Goal: Task Accomplishment & Management: Use online tool/utility

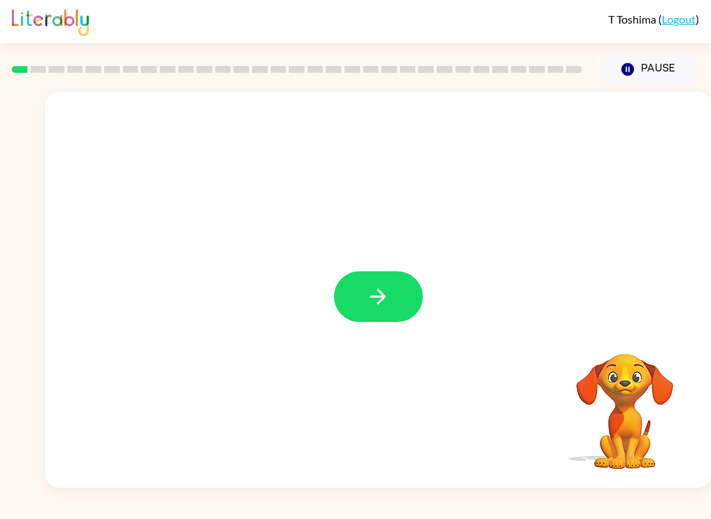
click at [363, 292] on button "button" at bounding box center [378, 296] width 89 height 51
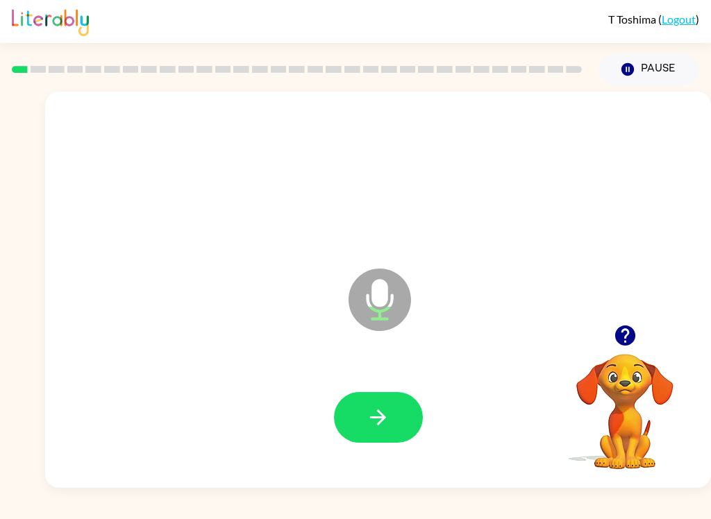
click at [380, 412] on icon "button" at bounding box center [378, 418] width 16 height 16
click at [367, 412] on icon "button" at bounding box center [378, 417] width 24 height 24
click at [369, 415] on icon "button" at bounding box center [378, 417] width 24 height 24
click at [369, 404] on button "button" at bounding box center [378, 417] width 89 height 51
click at [369, 421] on icon "button" at bounding box center [378, 417] width 24 height 24
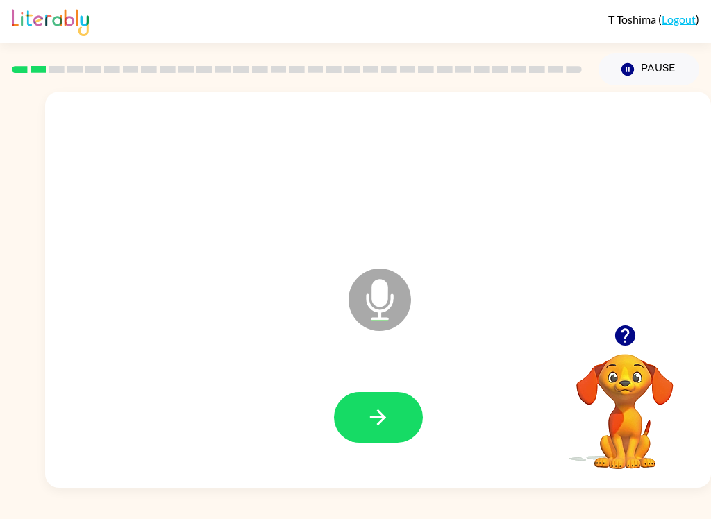
click at [379, 399] on button "button" at bounding box center [378, 417] width 89 height 51
click at [385, 417] on icon "button" at bounding box center [378, 418] width 16 height 16
click at [385, 419] on icon "button" at bounding box center [378, 417] width 24 height 24
click at [359, 417] on button "button" at bounding box center [378, 417] width 89 height 51
click at [364, 416] on button "button" at bounding box center [378, 417] width 89 height 51
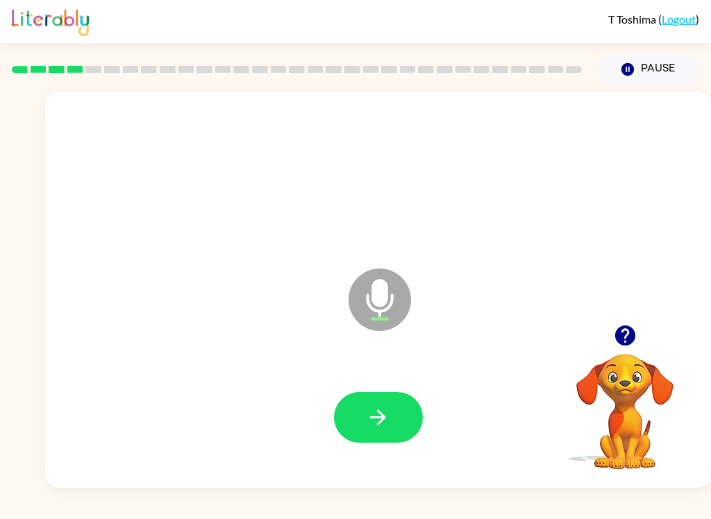
click at [356, 407] on button "button" at bounding box center [378, 417] width 89 height 51
click at [367, 415] on icon "button" at bounding box center [378, 417] width 24 height 24
click at [372, 406] on icon "button" at bounding box center [378, 417] width 24 height 24
click at [369, 415] on icon "button" at bounding box center [378, 417] width 24 height 24
click at [364, 407] on button "button" at bounding box center [378, 417] width 89 height 51
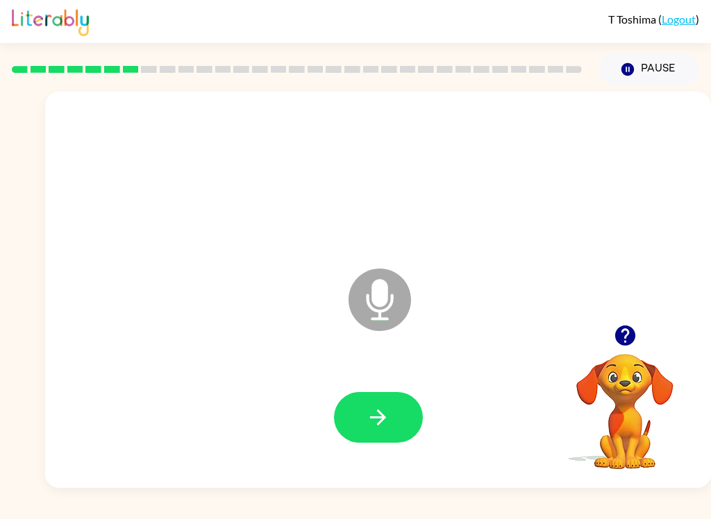
click at [385, 417] on icon "button" at bounding box center [378, 417] width 24 height 24
click at [367, 416] on icon "button" at bounding box center [378, 417] width 24 height 24
click at [391, 413] on button "button" at bounding box center [378, 417] width 89 height 51
click at [362, 428] on button "button" at bounding box center [378, 417] width 89 height 51
click at [415, 426] on button "button" at bounding box center [378, 417] width 89 height 51
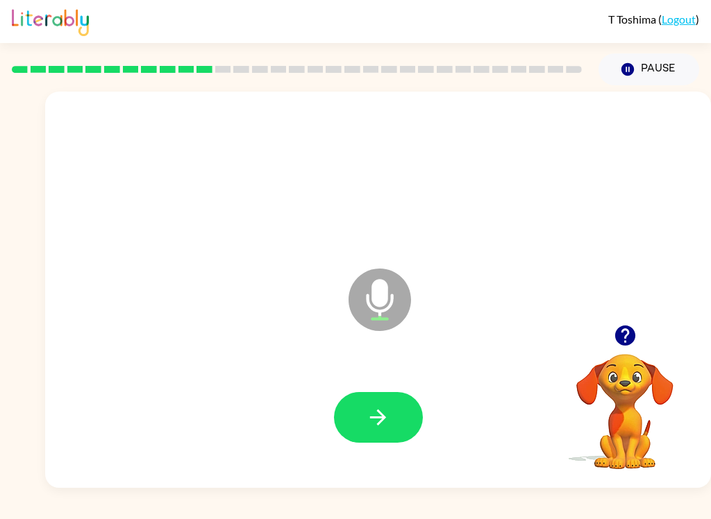
click at [362, 424] on button "button" at bounding box center [378, 417] width 89 height 51
click at [355, 410] on button "button" at bounding box center [378, 417] width 89 height 51
click at [657, 69] on button "Pause Pause" at bounding box center [648, 69] width 101 height 32
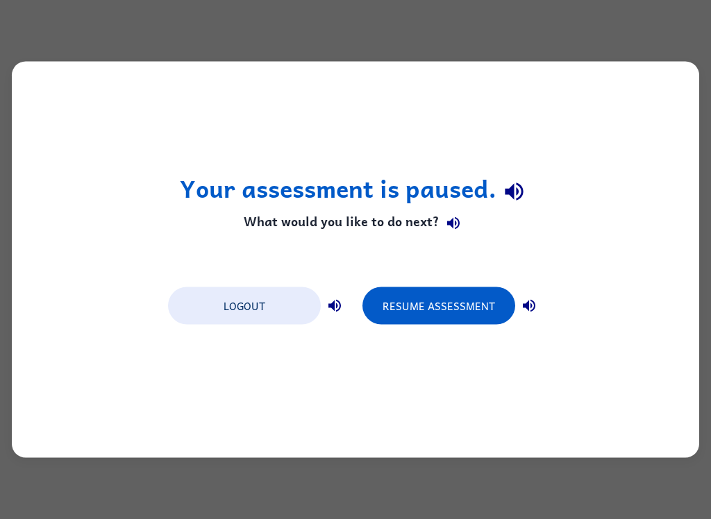
click at [492, 303] on button "Resume Assessment" at bounding box center [438, 305] width 153 height 37
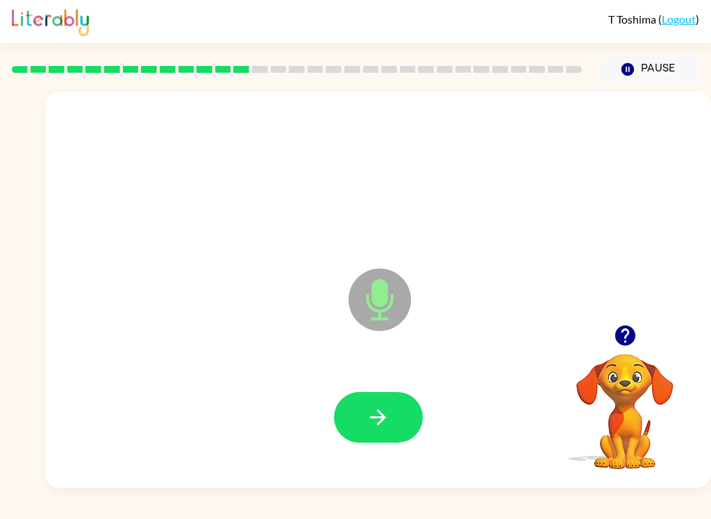
click at [371, 420] on icon "button" at bounding box center [378, 417] width 24 height 24
click at [371, 409] on icon "button" at bounding box center [378, 417] width 24 height 24
click at [394, 398] on button "button" at bounding box center [378, 417] width 89 height 51
click at [146, 412] on div at bounding box center [378, 418] width 638 height 114
click at [339, 430] on button "button" at bounding box center [378, 417] width 89 height 51
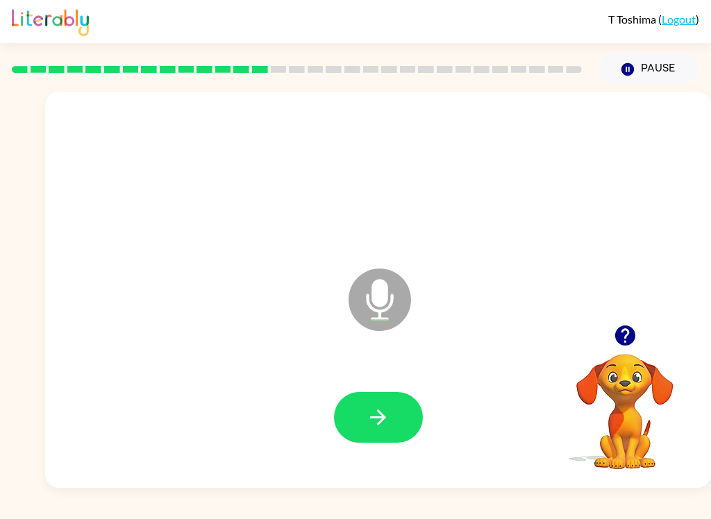
click at [369, 412] on icon "button" at bounding box center [378, 417] width 24 height 24
click at [387, 426] on icon "button" at bounding box center [378, 417] width 24 height 24
click at [370, 412] on icon "button" at bounding box center [378, 417] width 24 height 24
click at [376, 404] on button "button" at bounding box center [378, 417] width 89 height 51
click at [392, 417] on button "button" at bounding box center [378, 417] width 89 height 51
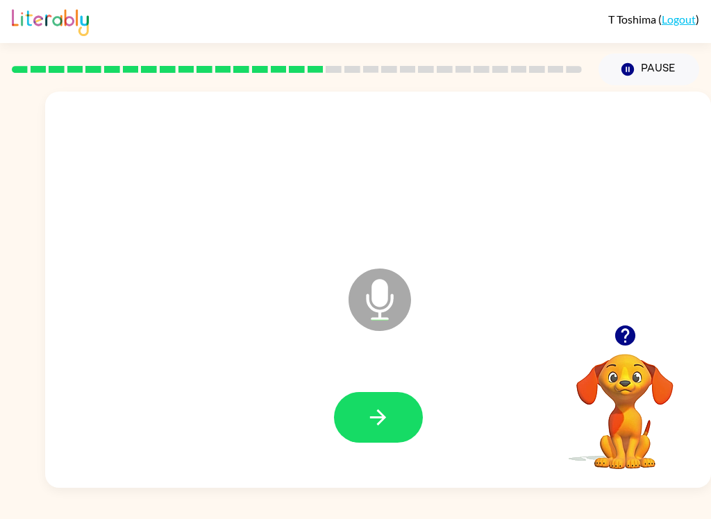
click at [386, 418] on icon "button" at bounding box center [378, 418] width 16 height 16
click at [378, 424] on icon "button" at bounding box center [378, 417] width 24 height 24
click at [398, 420] on button "button" at bounding box center [378, 417] width 89 height 51
click at [393, 419] on button "button" at bounding box center [378, 417] width 89 height 51
click at [330, 430] on div at bounding box center [378, 418] width 638 height 114
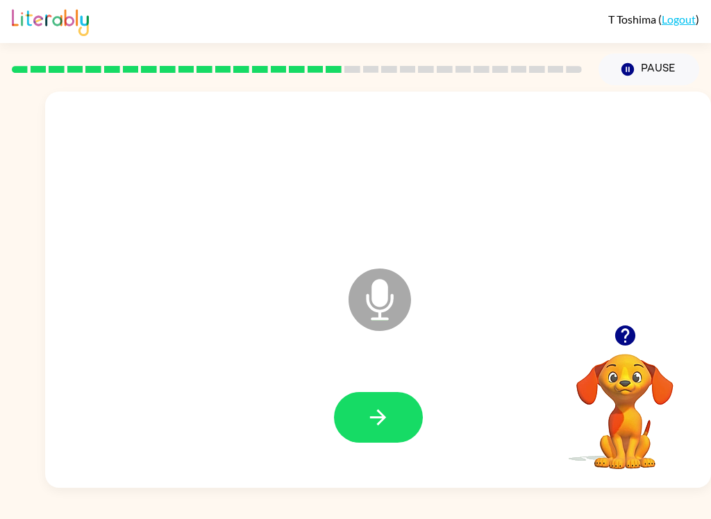
click at [336, 439] on div at bounding box center [378, 417] width 89 height 51
click at [369, 399] on button "button" at bounding box center [378, 417] width 89 height 51
click at [378, 424] on icon "button" at bounding box center [378, 418] width 16 height 16
click at [627, 331] on icon "button" at bounding box center [625, 336] width 24 height 24
click at [389, 413] on icon "button" at bounding box center [378, 417] width 24 height 24
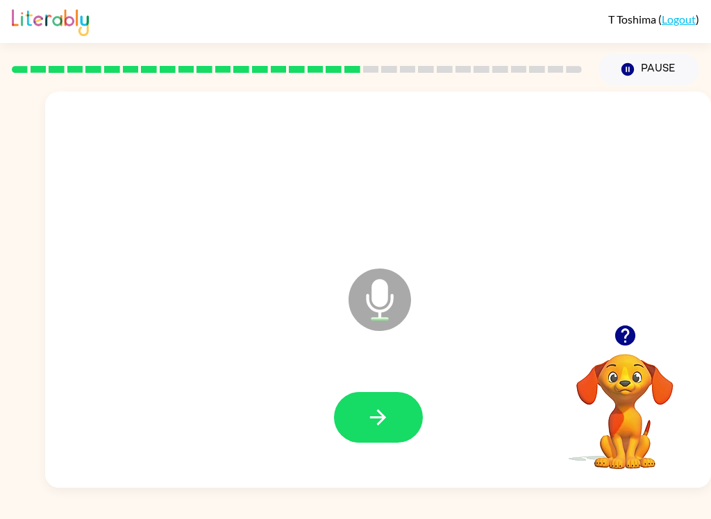
click at [374, 433] on button "button" at bounding box center [378, 417] width 89 height 51
click at [369, 431] on button "button" at bounding box center [378, 417] width 89 height 51
click at [354, 425] on button "button" at bounding box center [378, 417] width 89 height 51
click at [178, 513] on div "T Toshima ( Logout ) Pause Pause Microphone The Microphone is here when it is y…" at bounding box center [355, 259] width 711 height 519
click at [387, 420] on icon "button" at bounding box center [378, 417] width 24 height 24
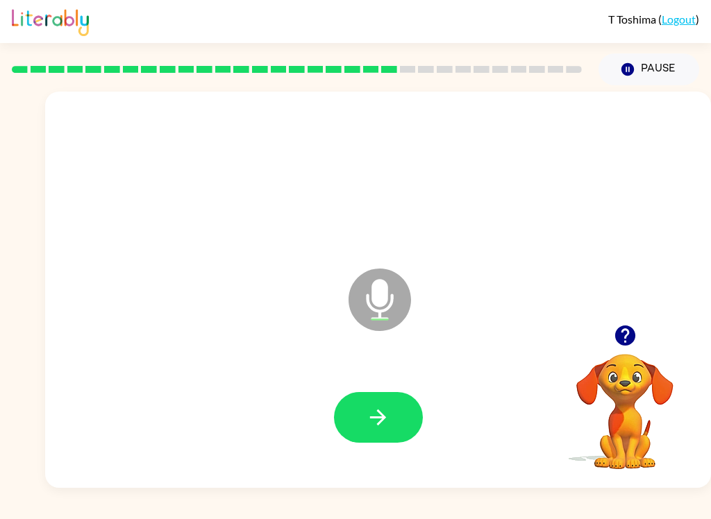
click at [387, 415] on icon "button" at bounding box center [378, 417] width 24 height 24
click at [346, 415] on button "button" at bounding box center [378, 417] width 89 height 51
click at [362, 435] on button "button" at bounding box center [378, 417] width 89 height 51
click at [369, 412] on icon "button" at bounding box center [378, 417] width 24 height 24
click at [387, 425] on icon "button" at bounding box center [378, 417] width 24 height 24
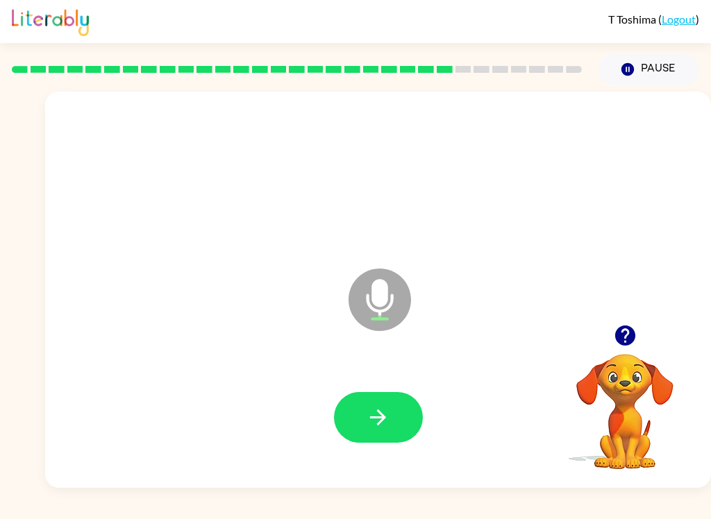
click at [364, 430] on button "button" at bounding box center [378, 417] width 89 height 51
click at [376, 418] on icon "button" at bounding box center [378, 418] width 16 height 16
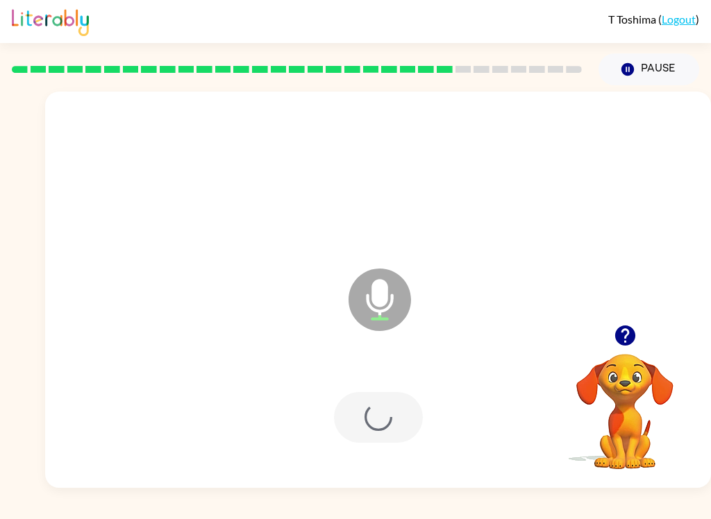
click at [376, 417] on div at bounding box center [378, 417] width 89 height 51
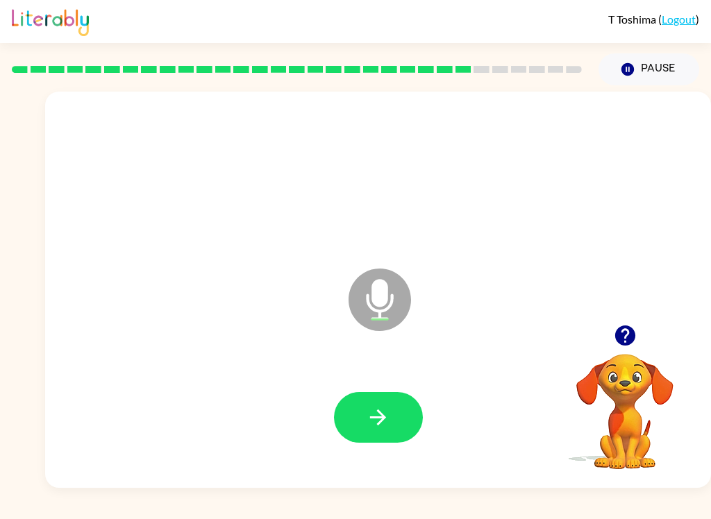
click at [399, 428] on button "button" at bounding box center [378, 417] width 89 height 51
click at [383, 426] on icon "button" at bounding box center [378, 417] width 24 height 24
click at [392, 424] on button "button" at bounding box center [378, 417] width 89 height 51
click at [396, 424] on button "button" at bounding box center [378, 417] width 89 height 51
click at [385, 422] on icon "button" at bounding box center [378, 417] width 24 height 24
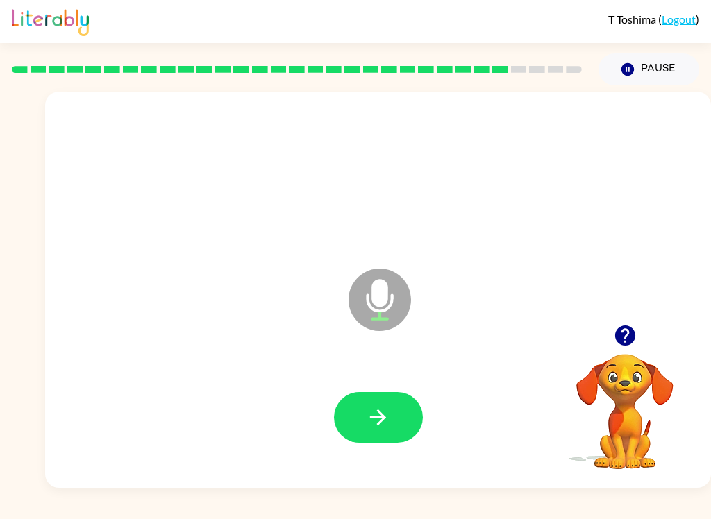
click at [388, 424] on icon "button" at bounding box center [378, 417] width 24 height 24
click at [628, 328] on icon "button" at bounding box center [624, 336] width 20 height 20
click at [47, 513] on div "T Toshima ( Logout ) Pause Pause Microphone The Microphone is here when it is y…" at bounding box center [355, 259] width 711 height 519
click at [410, 415] on button "button" at bounding box center [378, 417] width 89 height 51
click at [401, 413] on button "button" at bounding box center [378, 417] width 89 height 51
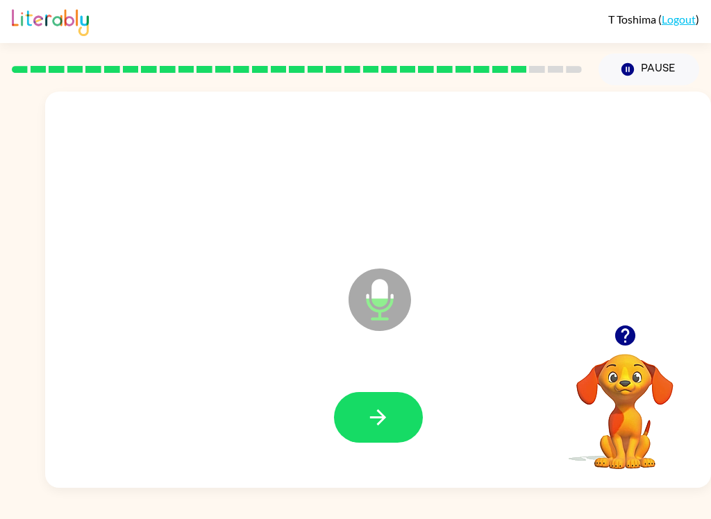
click at [406, 421] on button "button" at bounding box center [378, 417] width 89 height 51
click at [402, 421] on button "button" at bounding box center [378, 417] width 89 height 51
click at [403, 421] on button "button" at bounding box center [378, 417] width 89 height 51
click at [412, 419] on button "button" at bounding box center [378, 417] width 89 height 51
click at [396, 411] on button "button" at bounding box center [378, 417] width 89 height 51
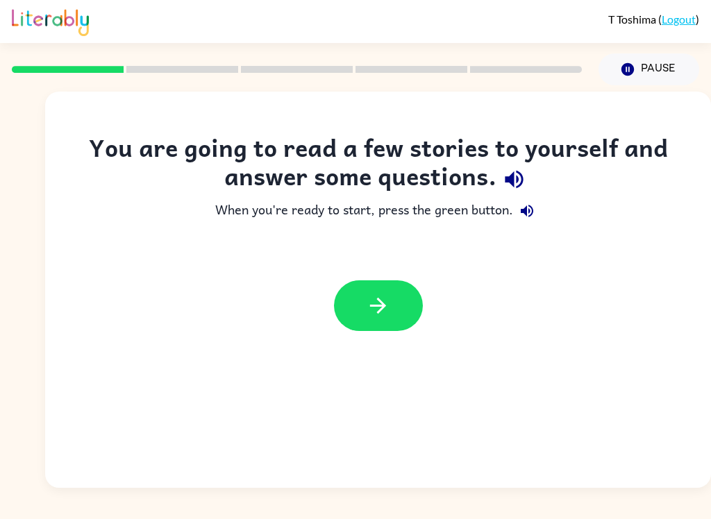
click at [383, 302] on icon "button" at bounding box center [378, 306] width 16 height 16
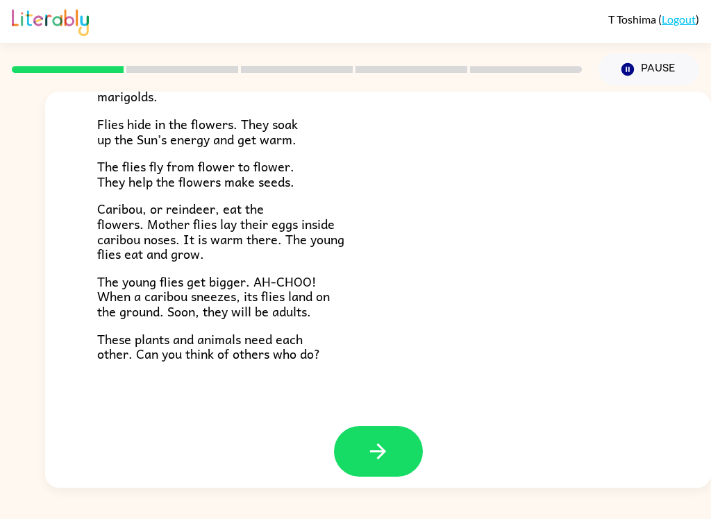
scroll to position [276, 0]
click at [386, 451] on icon "button" at bounding box center [378, 452] width 24 height 24
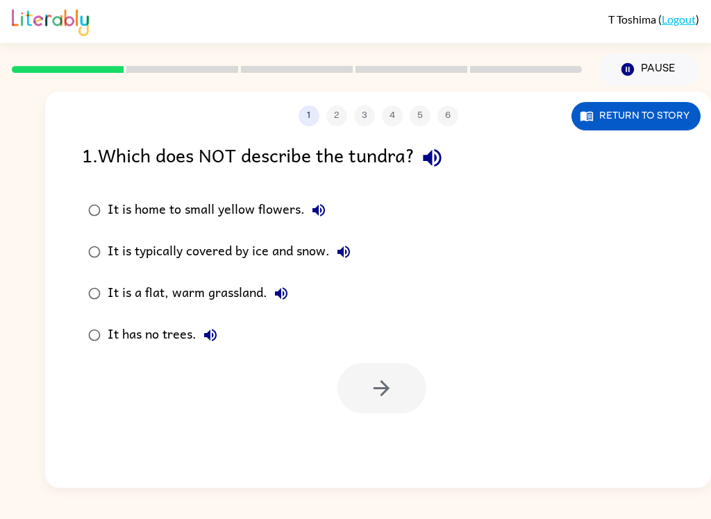
scroll to position [0, 0]
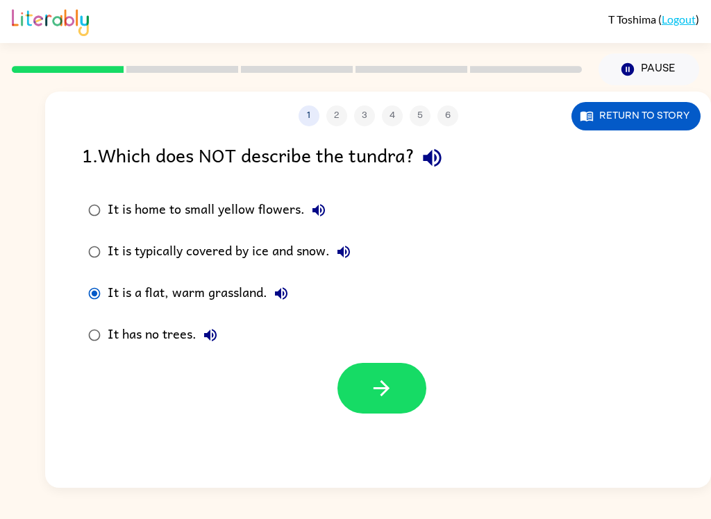
click at [412, 381] on button "button" at bounding box center [381, 388] width 89 height 51
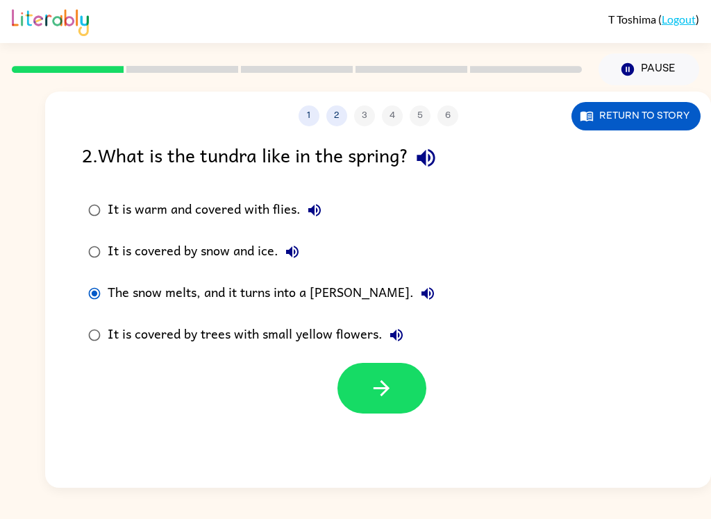
click at [405, 392] on button "button" at bounding box center [381, 388] width 89 height 51
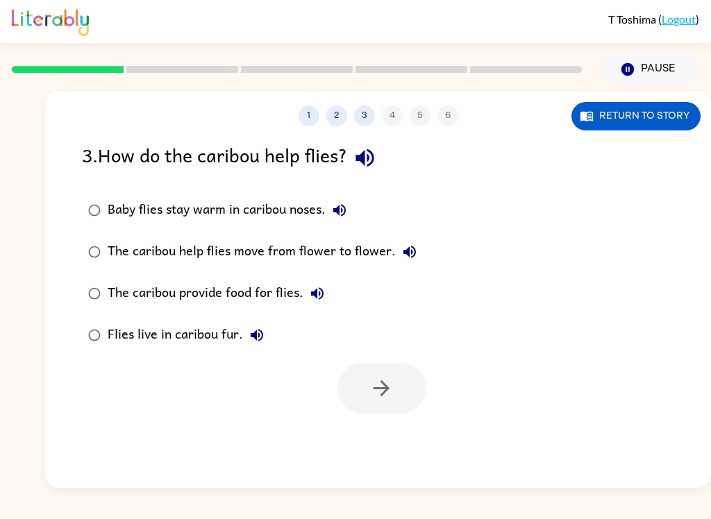
click at [106, 196] on label "Baby flies stay warm in caribou noses." at bounding box center [252, 211] width 356 height 42
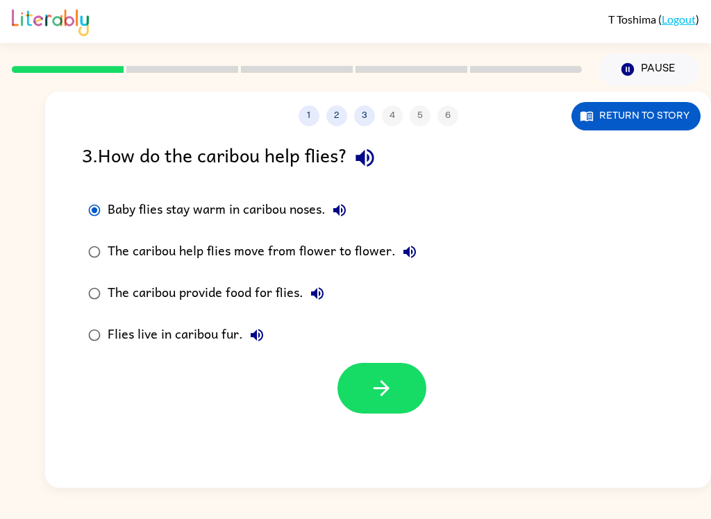
click at [411, 385] on button "button" at bounding box center [381, 388] width 89 height 51
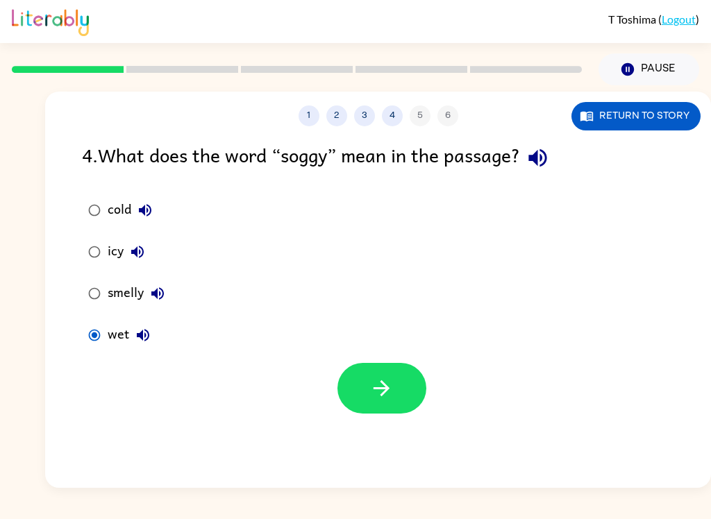
click at [388, 401] on icon "button" at bounding box center [381, 388] width 24 height 24
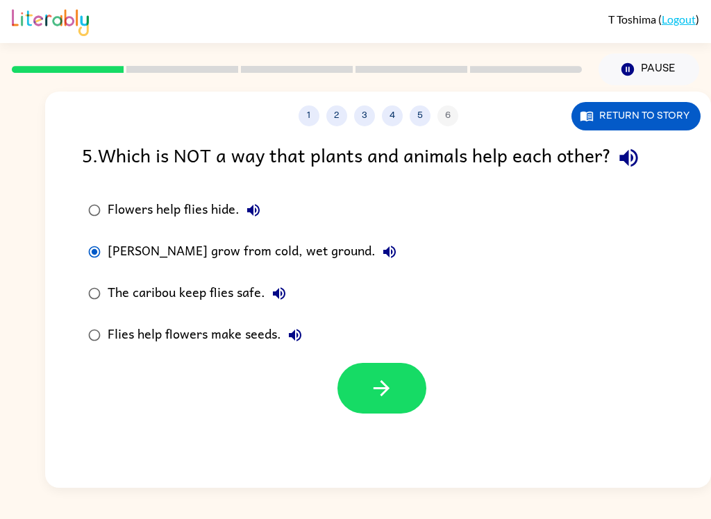
click at [412, 381] on button "button" at bounding box center [381, 388] width 89 height 51
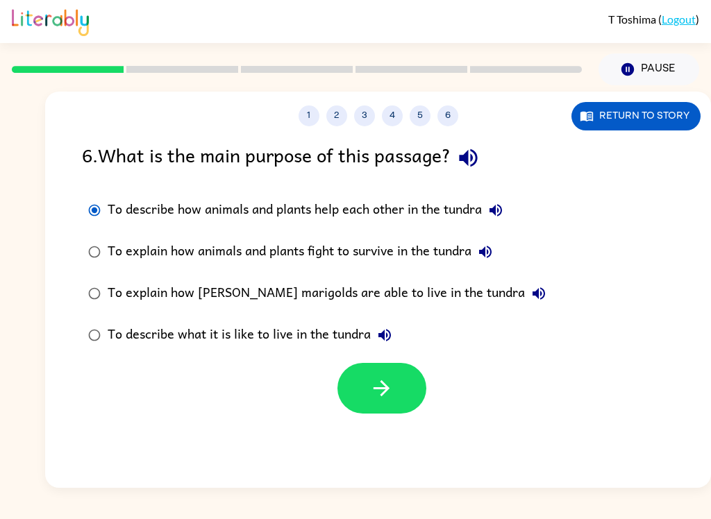
click at [409, 401] on button "button" at bounding box center [381, 388] width 89 height 51
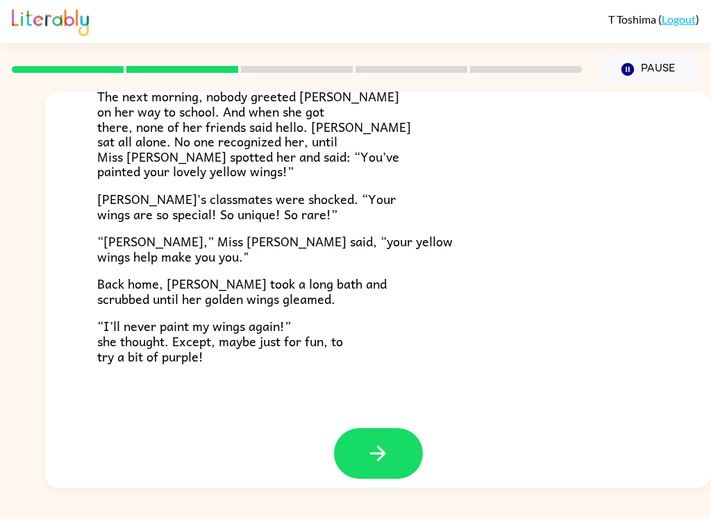
scroll to position [376, 0]
click at [367, 449] on icon "button" at bounding box center [378, 454] width 24 height 24
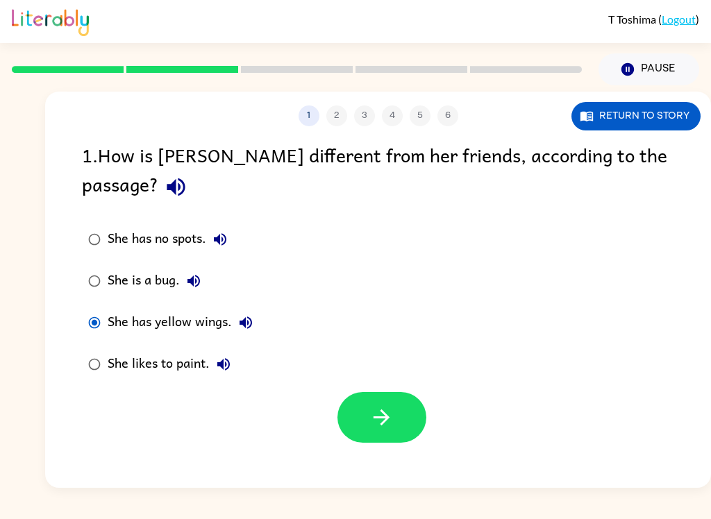
click at [391, 405] on icon "button" at bounding box center [381, 417] width 24 height 24
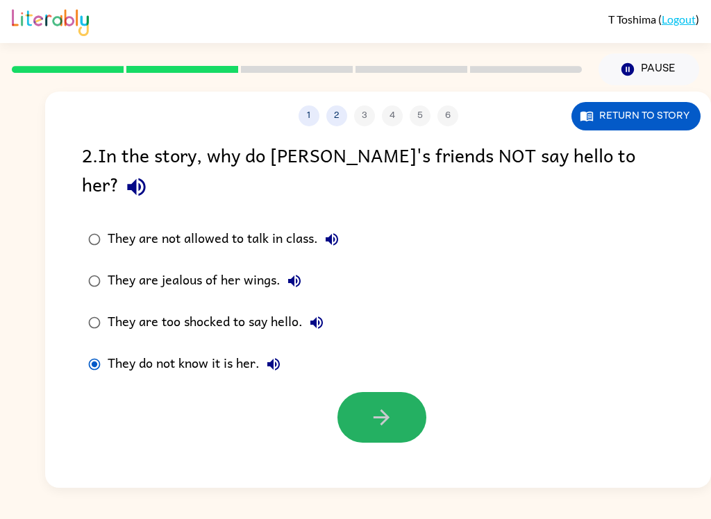
click at [387, 410] on icon "button" at bounding box center [382, 418] width 16 height 16
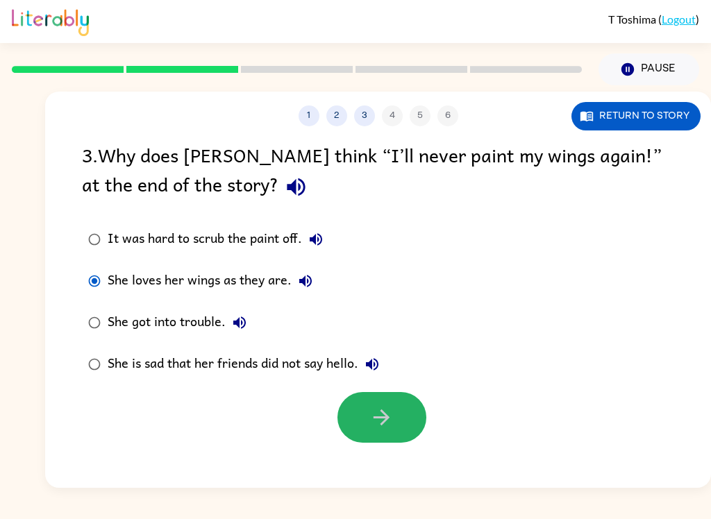
click at [372, 424] on icon "button" at bounding box center [381, 417] width 24 height 24
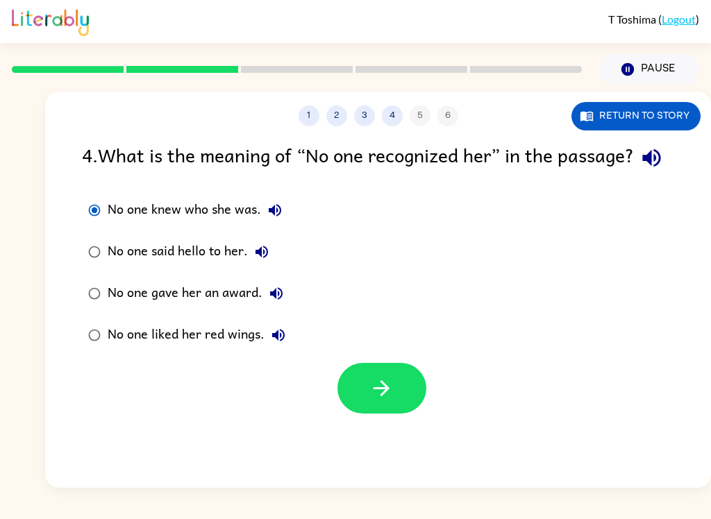
click at [387, 414] on button "button" at bounding box center [381, 388] width 89 height 51
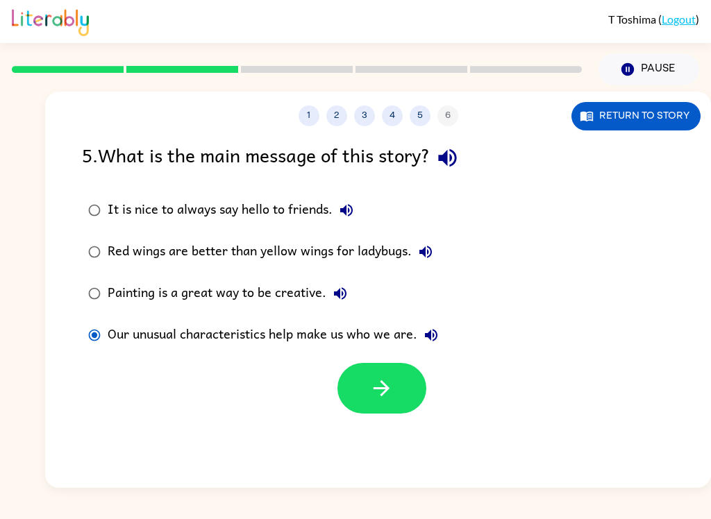
click at [374, 412] on button "button" at bounding box center [381, 388] width 89 height 51
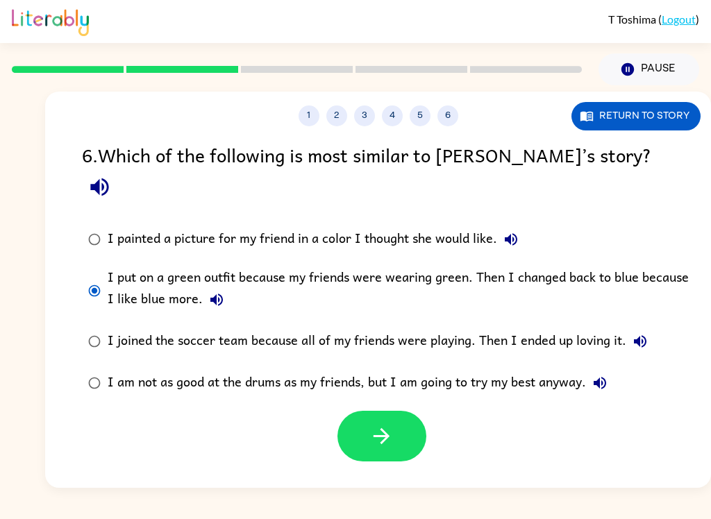
click at [396, 413] on button "button" at bounding box center [381, 436] width 89 height 51
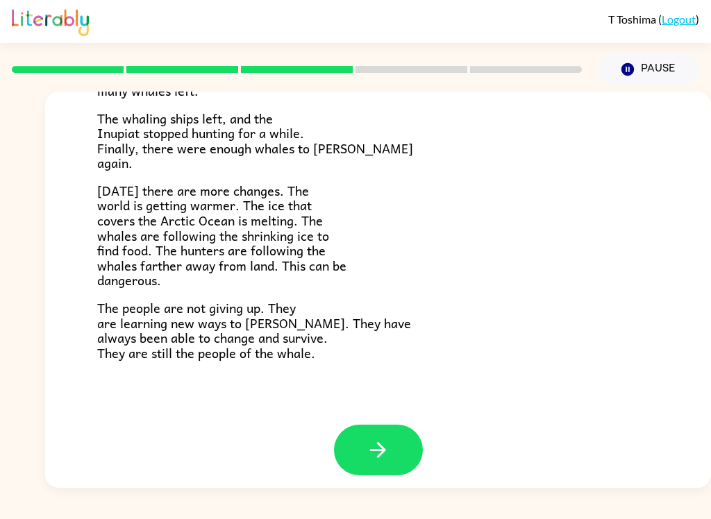
scroll to position [453, 0]
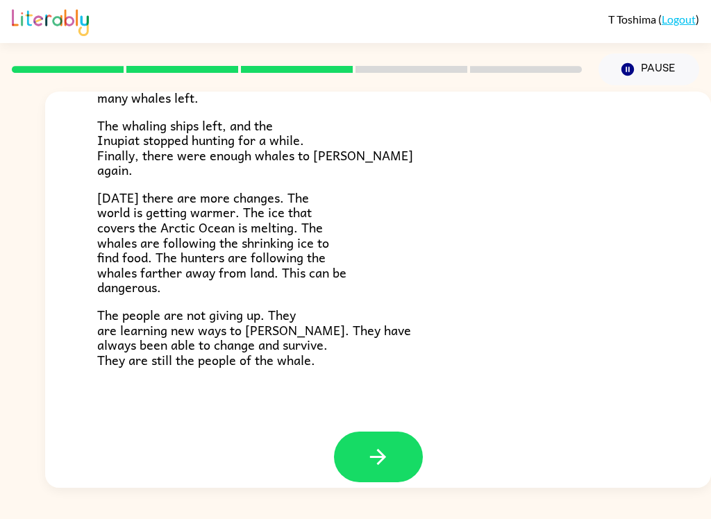
click at [382, 450] on icon "button" at bounding box center [378, 457] width 24 height 24
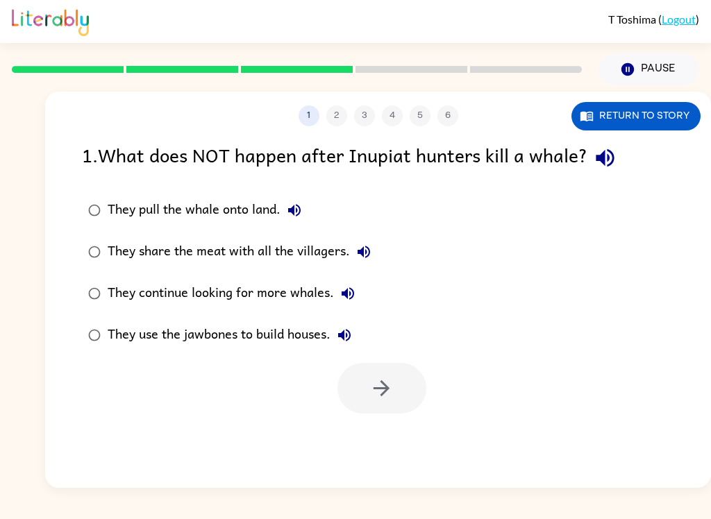
scroll to position [0, 0]
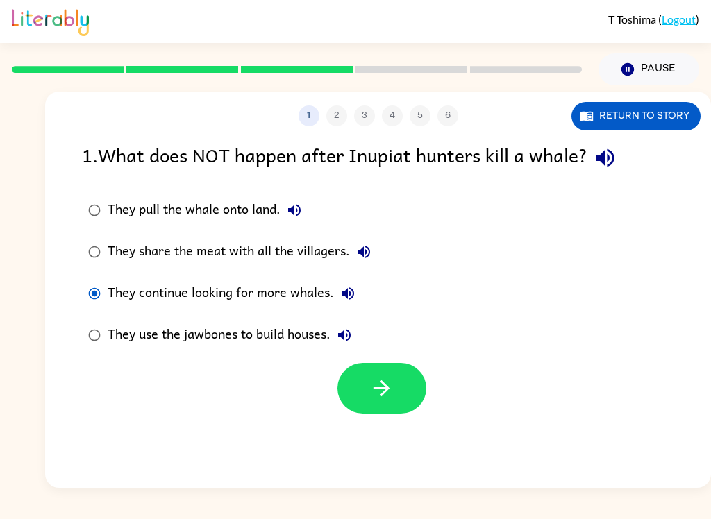
click at [382, 399] on icon "button" at bounding box center [381, 388] width 24 height 24
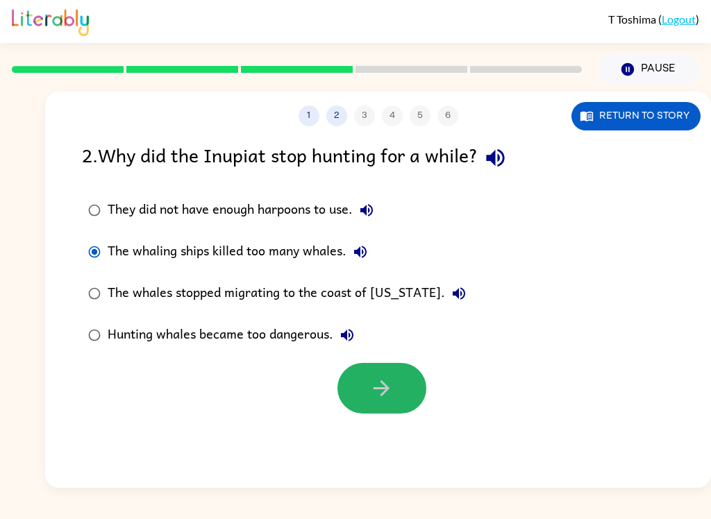
click at [410, 395] on button "button" at bounding box center [381, 388] width 89 height 51
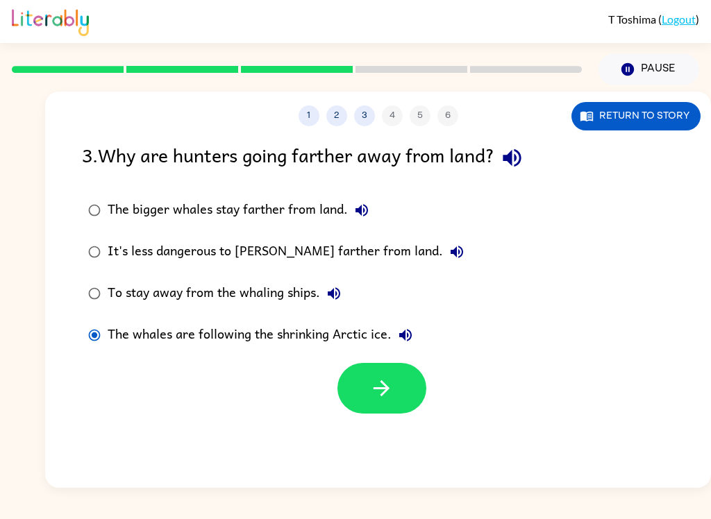
click at [376, 404] on button "button" at bounding box center [381, 388] width 89 height 51
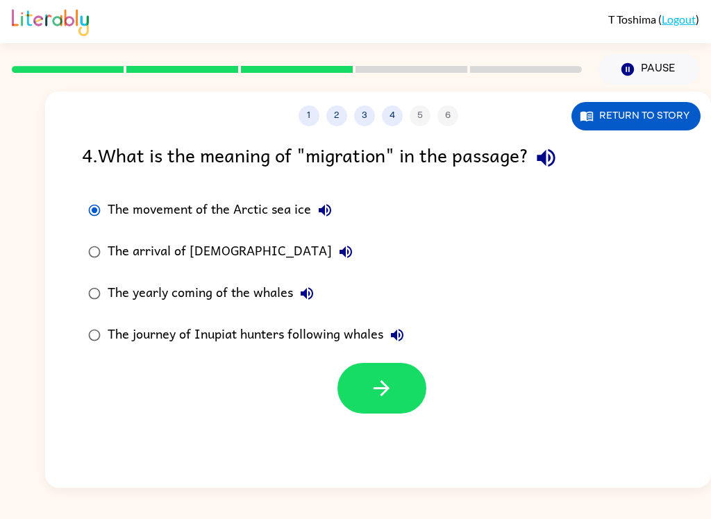
click at [343, 396] on button "button" at bounding box center [381, 388] width 89 height 51
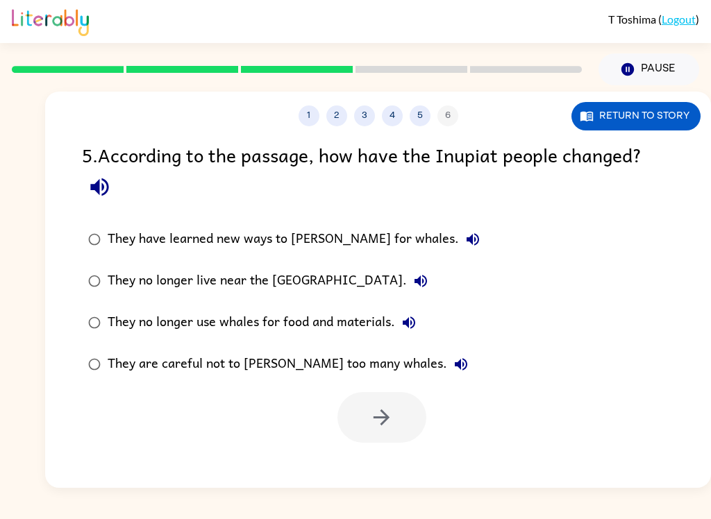
click at [349, 376] on div "They are careful not to hunt too many whales." at bounding box center [291, 365] width 367 height 28
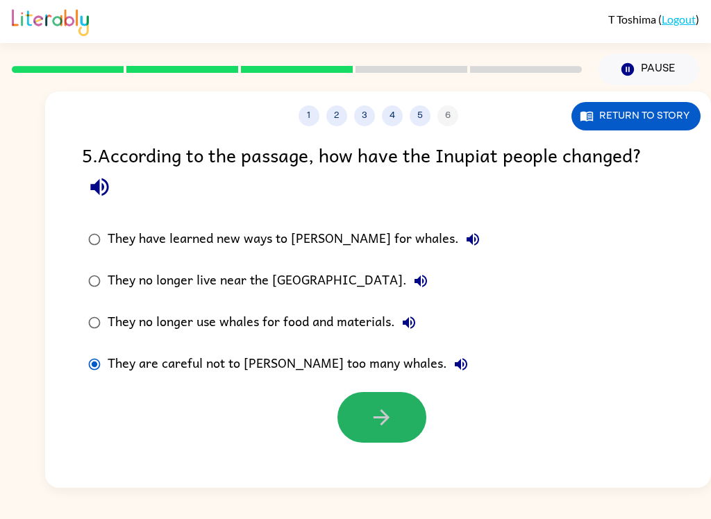
click at [393, 423] on icon "button" at bounding box center [381, 417] width 24 height 24
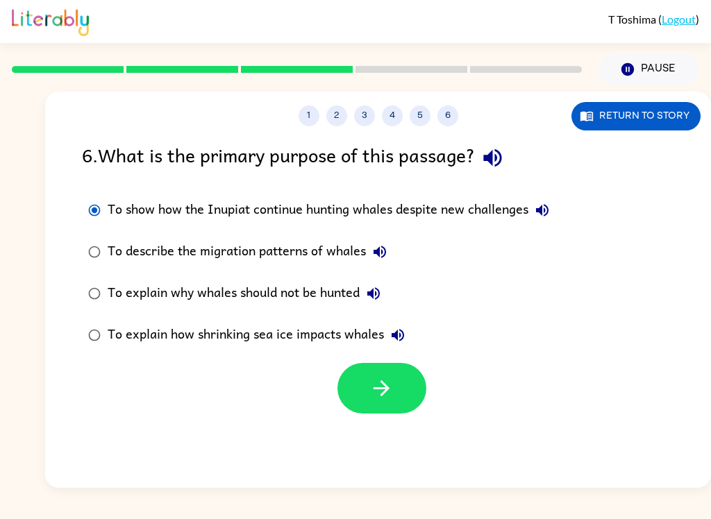
click at [388, 414] on button "button" at bounding box center [381, 388] width 89 height 51
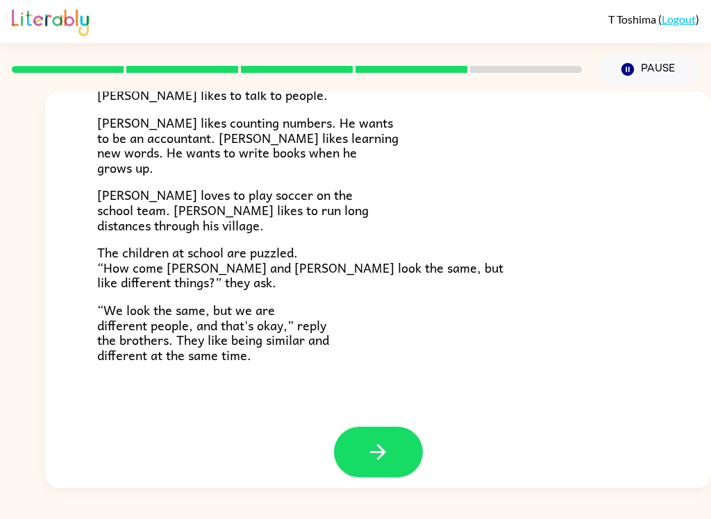
scroll to position [290, 0]
click at [396, 447] on button "button" at bounding box center [378, 452] width 89 height 51
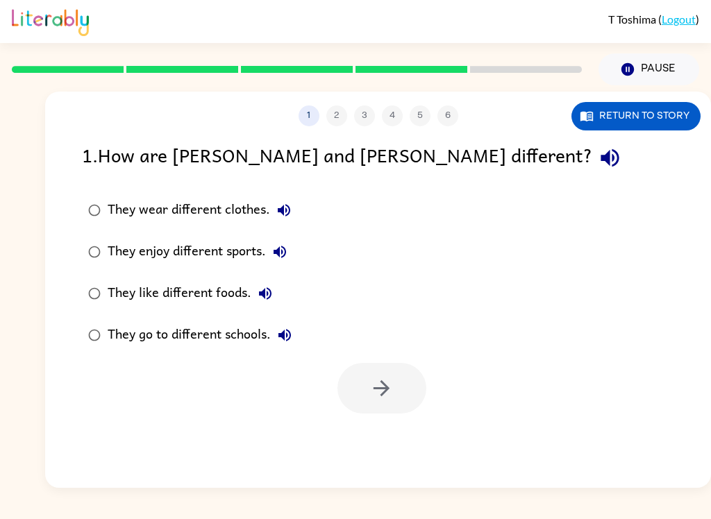
scroll to position [0, 0]
click at [104, 234] on label "They enjoy different sports." at bounding box center [189, 252] width 231 height 42
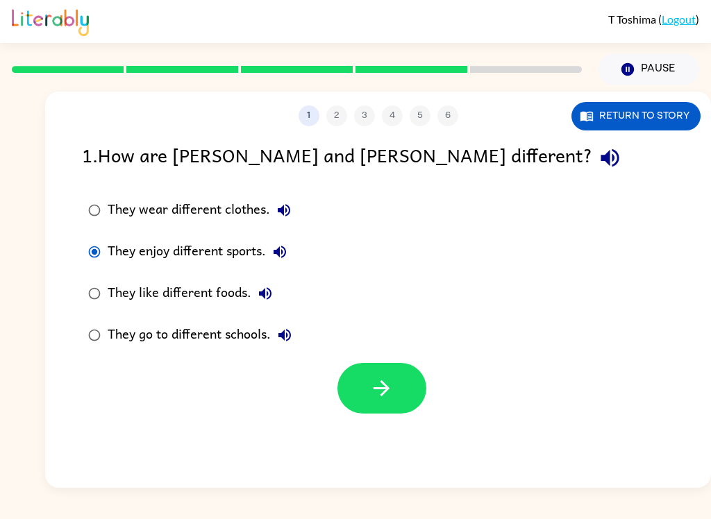
click at [406, 382] on button "button" at bounding box center [381, 388] width 89 height 51
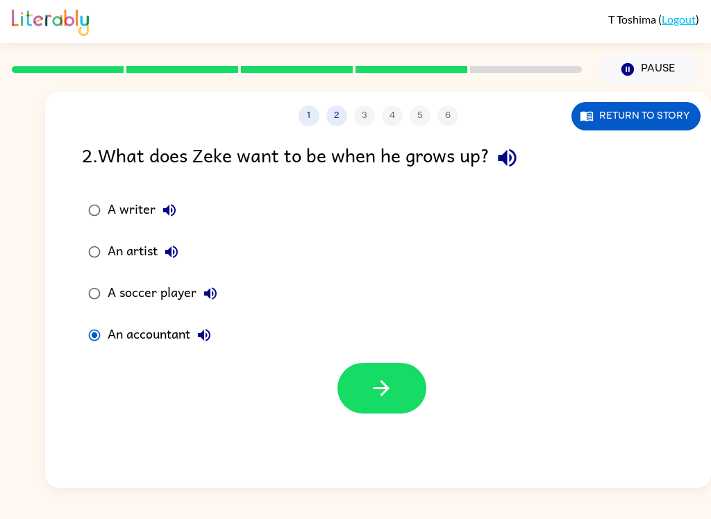
click at [397, 382] on button "button" at bounding box center [381, 388] width 89 height 51
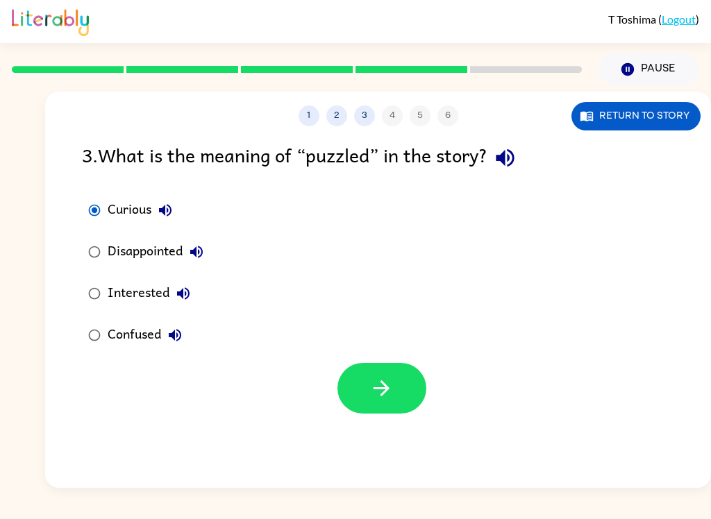
click at [402, 385] on button "button" at bounding box center [381, 388] width 89 height 51
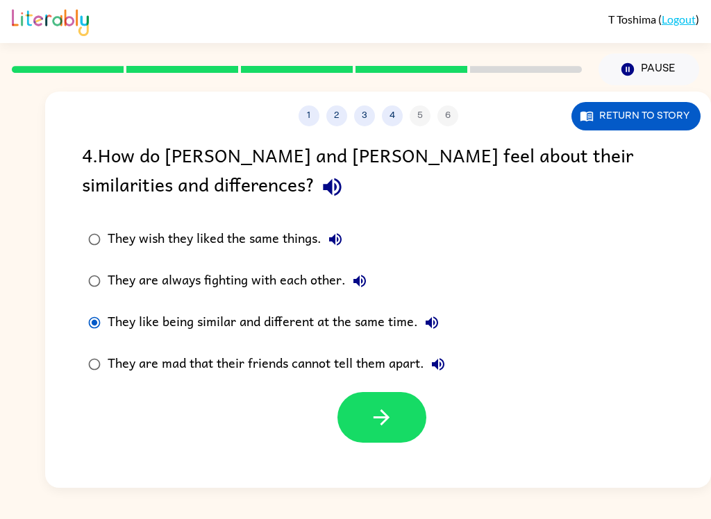
click at [406, 417] on button "button" at bounding box center [381, 417] width 89 height 51
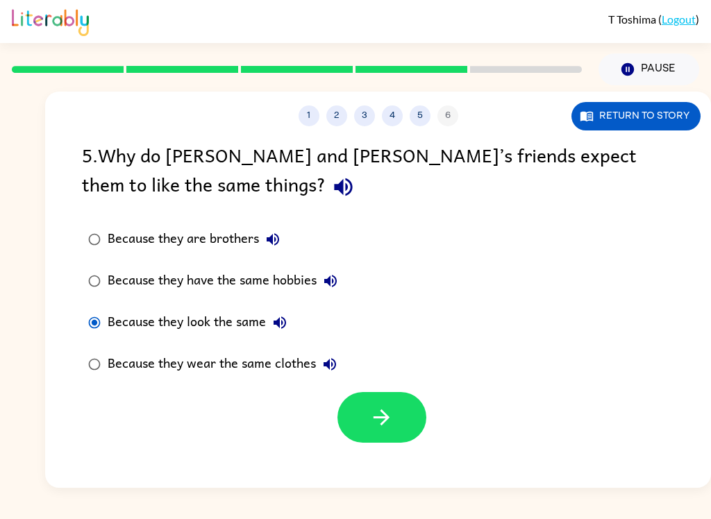
click at [407, 417] on button "button" at bounding box center [381, 417] width 89 height 51
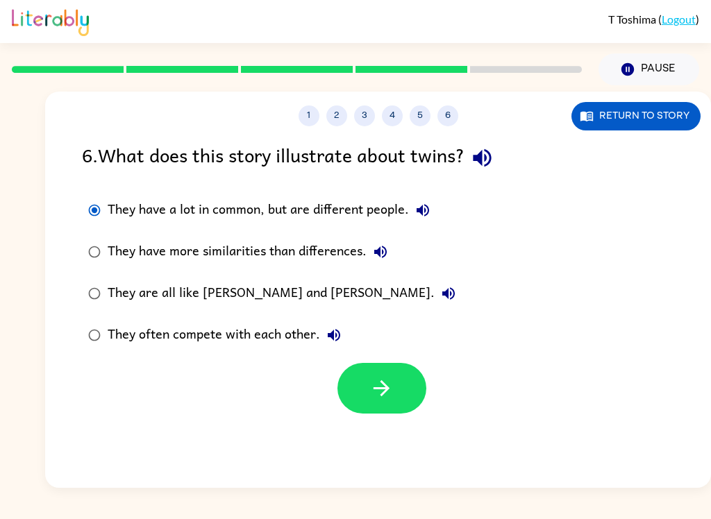
click at [423, 392] on button "button" at bounding box center [381, 388] width 89 height 51
